Goal: Transaction & Acquisition: Obtain resource

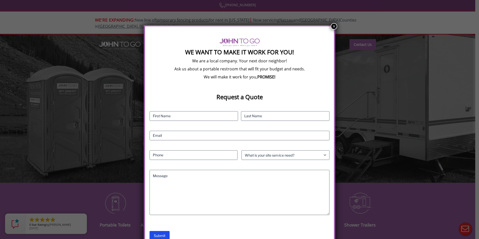
click at [332, 27] on button "×" at bounding box center [334, 26] width 7 height 7
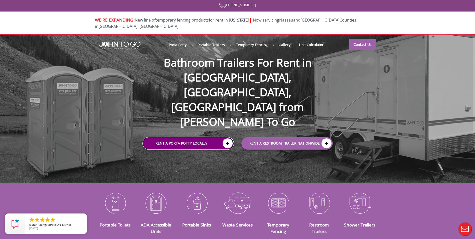
click at [217, 137] on link "Rent a Porta Potty Locally" at bounding box center [188, 143] width 91 height 13
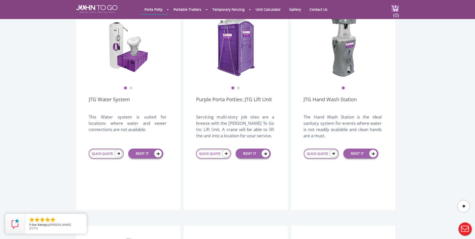
scroll to position [551, 0]
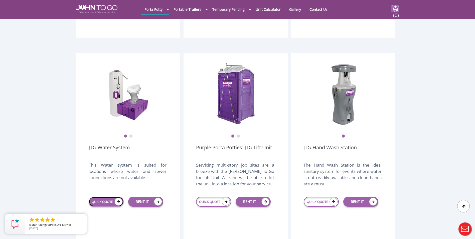
click at [107, 197] on link "QUICK QUOTE" at bounding box center [106, 202] width 35 height 10
